Goal: Answer question/provide support

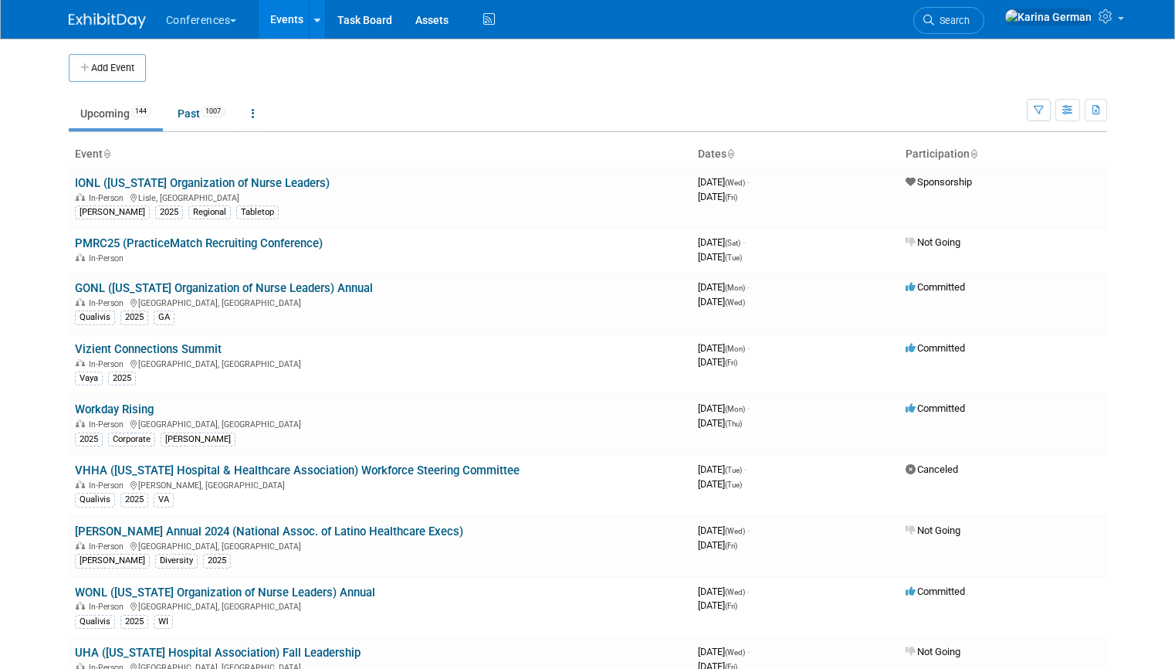
click at [984, 0] on li "Search" at bounding box center [948, 19] width 71 height 38
click at [984, 12] on link "Search" at bounding box center [948, 20] width 71 height 27
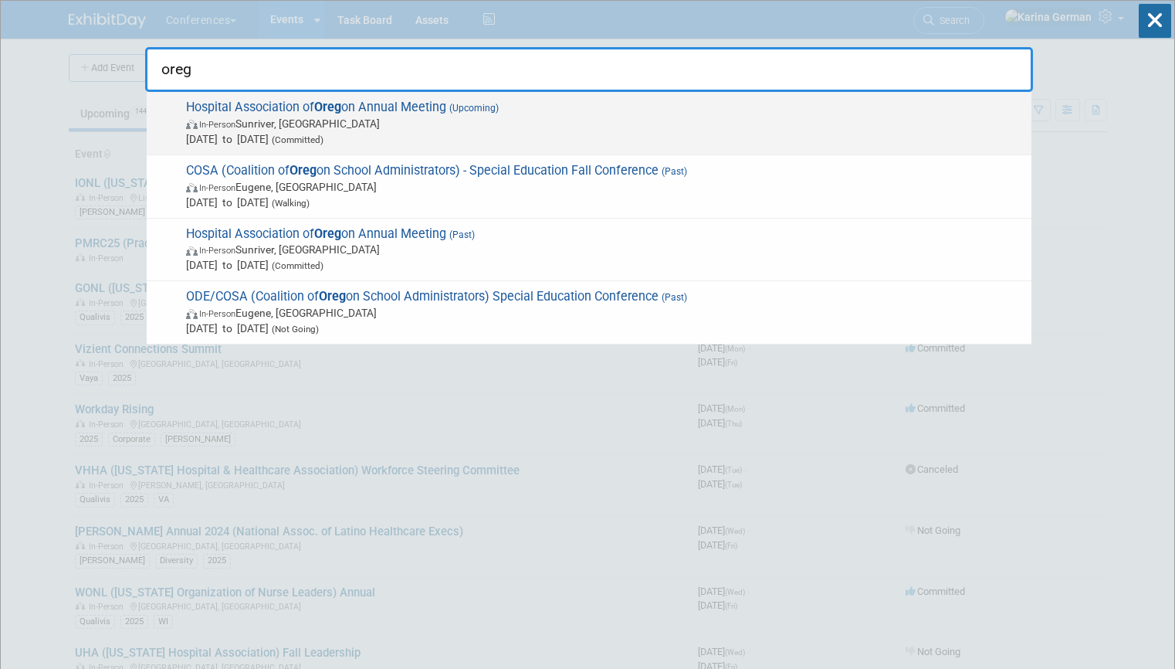
type input "oreg"
click at [426, 127] on span "In-Person Sunriver, OR" at bounding box center [605, 123] width 838 height 15
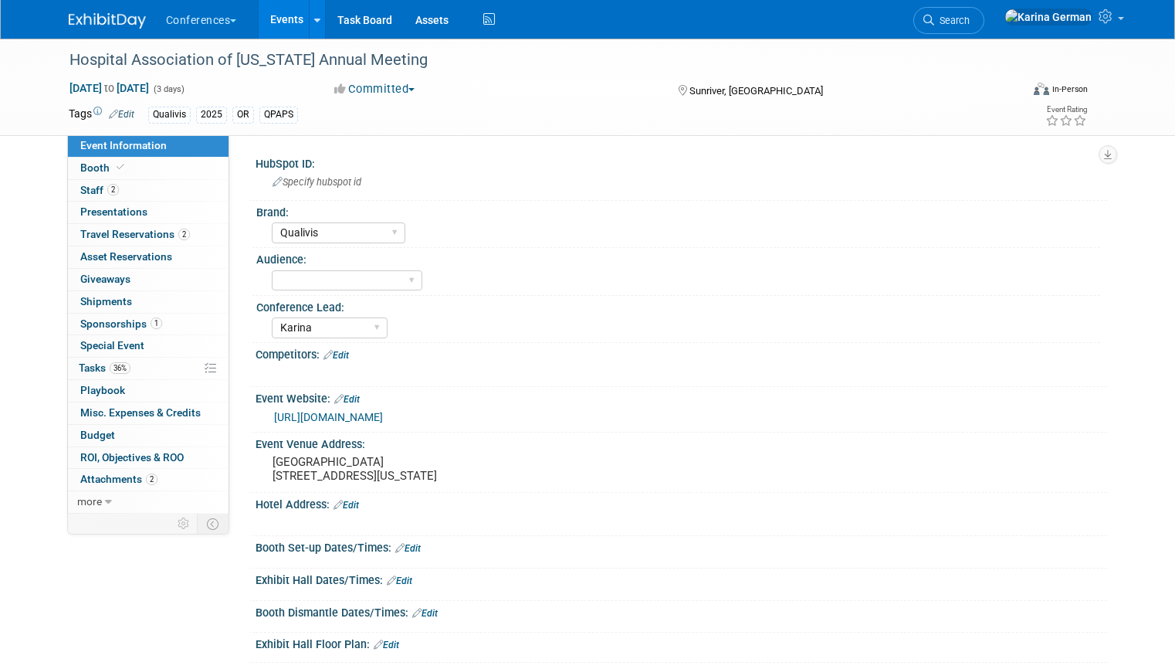
select select "Qualivis"
select select "Karina"
click at [133, 357] on link "36% Tasks 36%" at bounding box center [148, 368] width 161 height 22
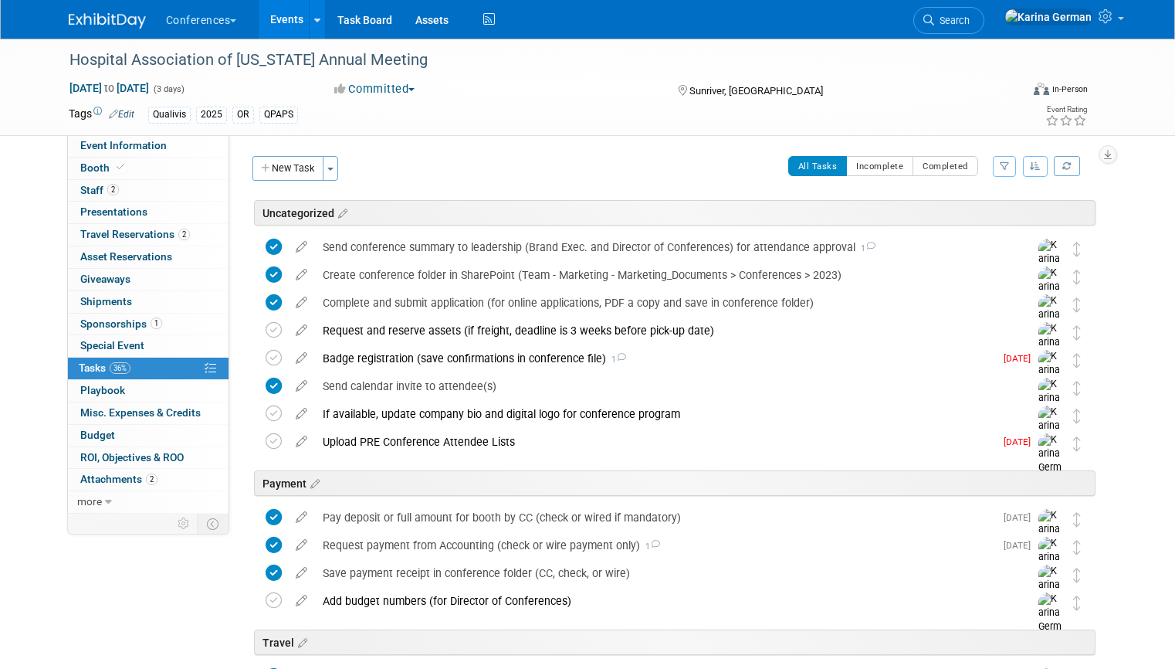
scroll to position [70, 0]
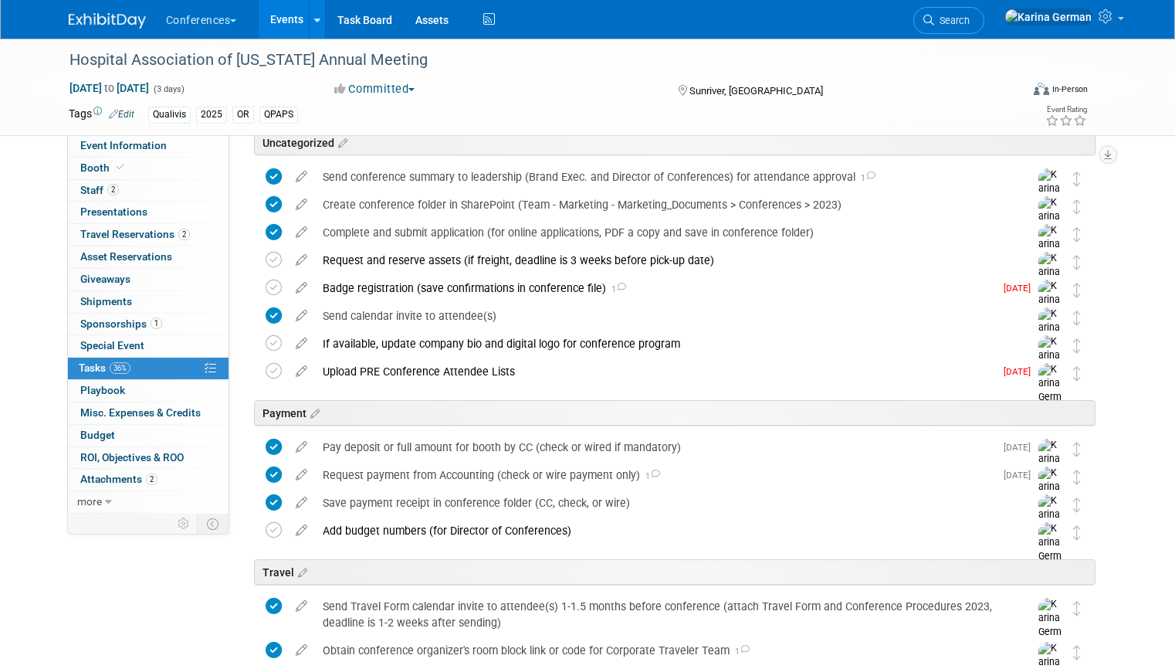
click at [381, 390] on div "Payment" at bounding box center [672, 409] width 847 height 47
click at [389, 374] on div "Upload PRE Conference Attendee Lists" at bounding box center [654, 371] width 679 height 26
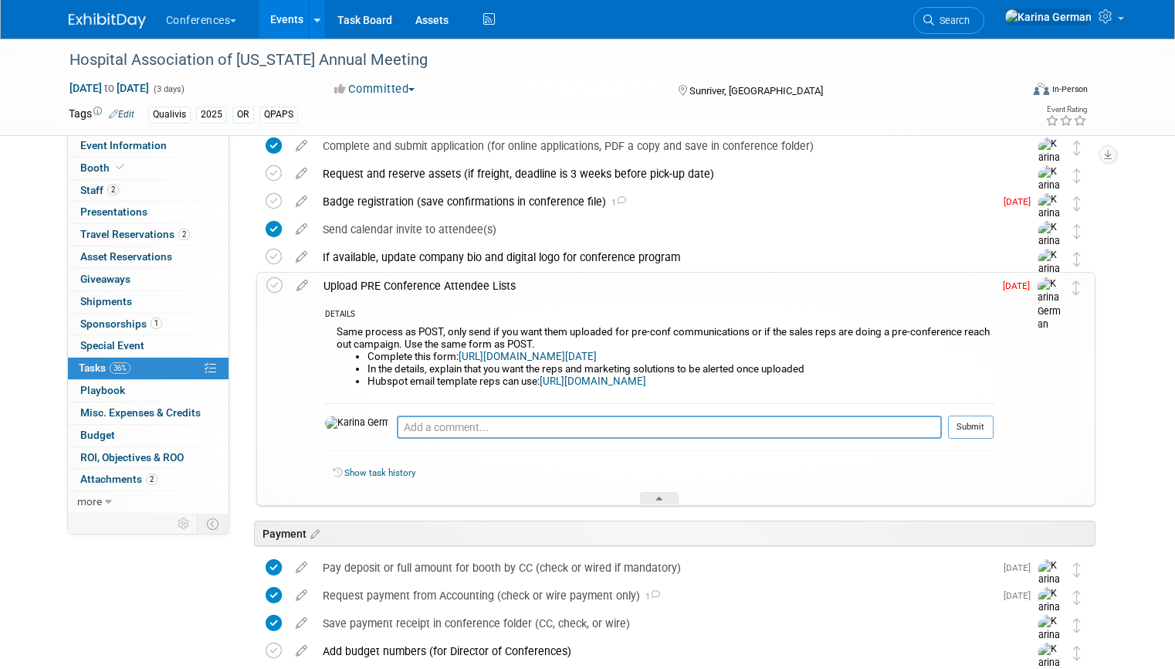
scroll to position [184, 0]
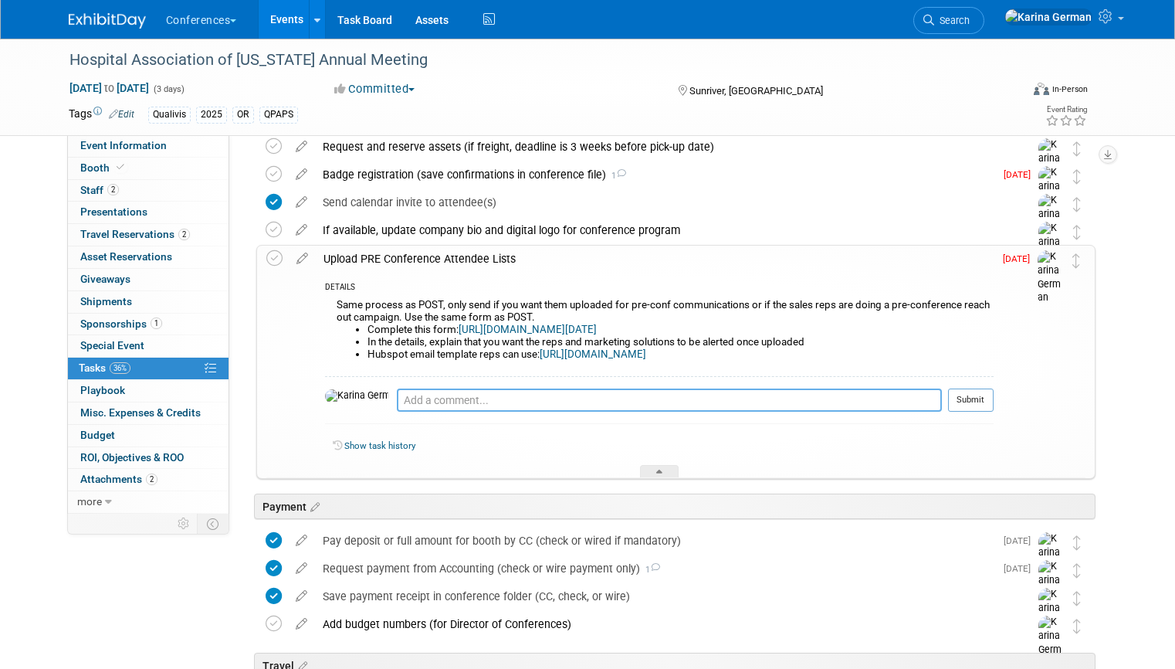
click at [405, 407] on textarea at bounding box center [669, 399] width 545 height 23
type textarea "receiving list on the 17th"
click at [982, 401] on button "Submit" at bounding box center [971, 399] width 46 height 23
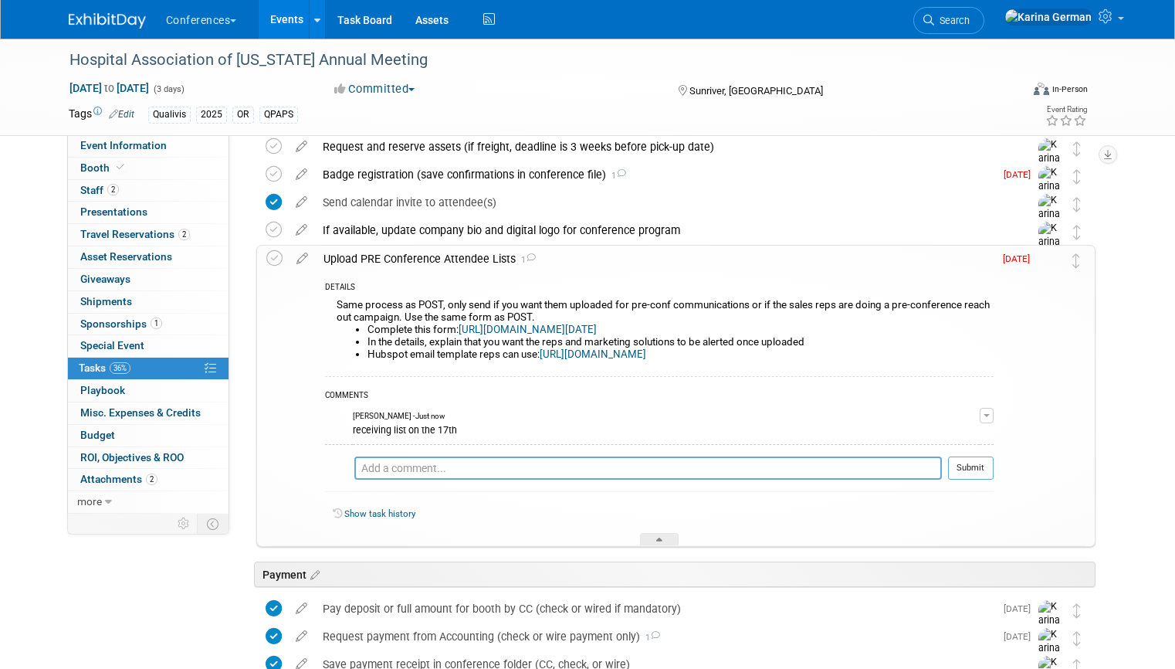
click at [464, 271] on div "Upload PRE Conference Attendee Lists 1" at bounding box center [655, 259] width 678 height 26
